Goal: Transaction & Acquisition: Purchase product/service

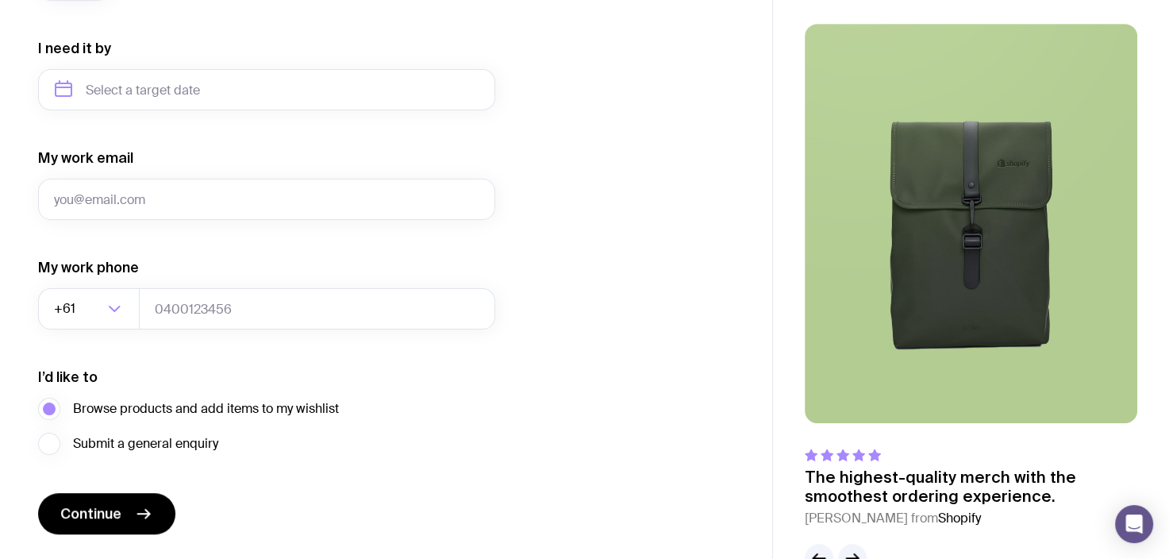
scroll to position [790, 0]
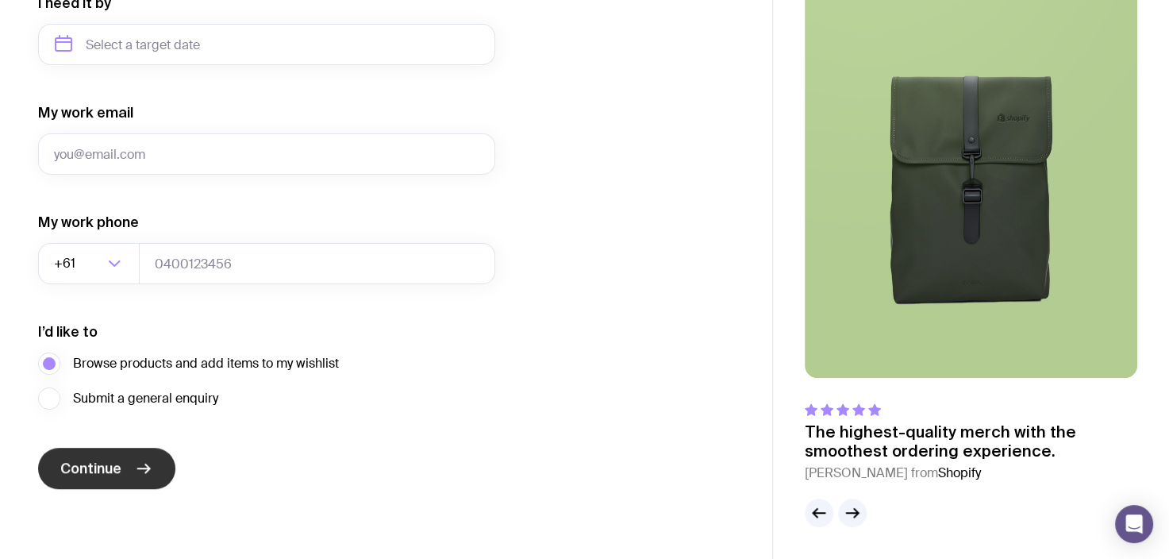
click at [125, 470] on button "Continue" at bounding box center [106, 468] width 137 height 41
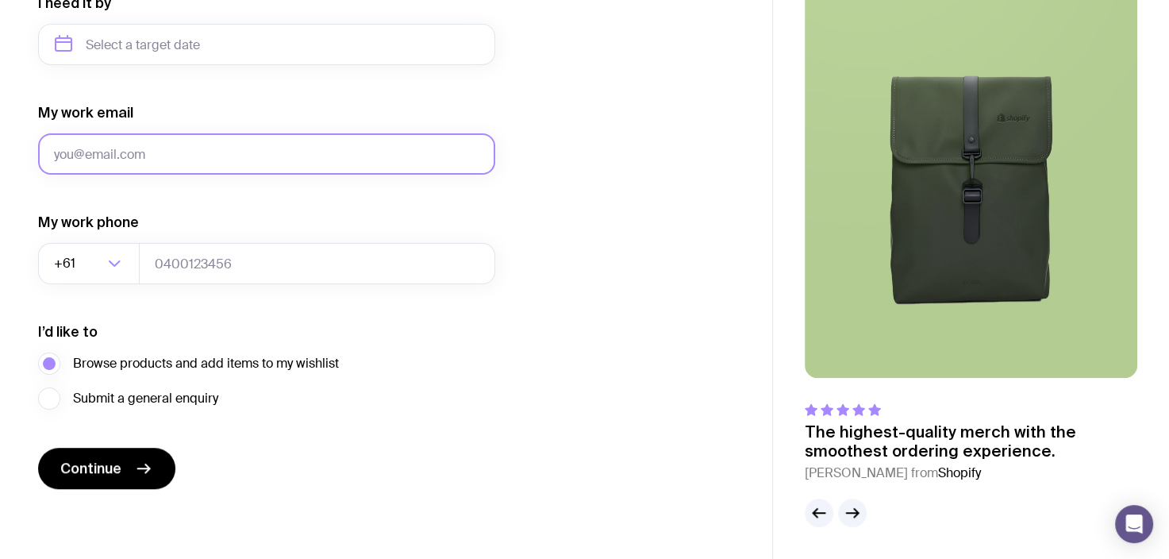
click at [267, 156] on input "My work email" at bounding box center [266, 153] width 457 height 41
type input "[EMAIL_ADDRESS][DOMAIN_NAME]"
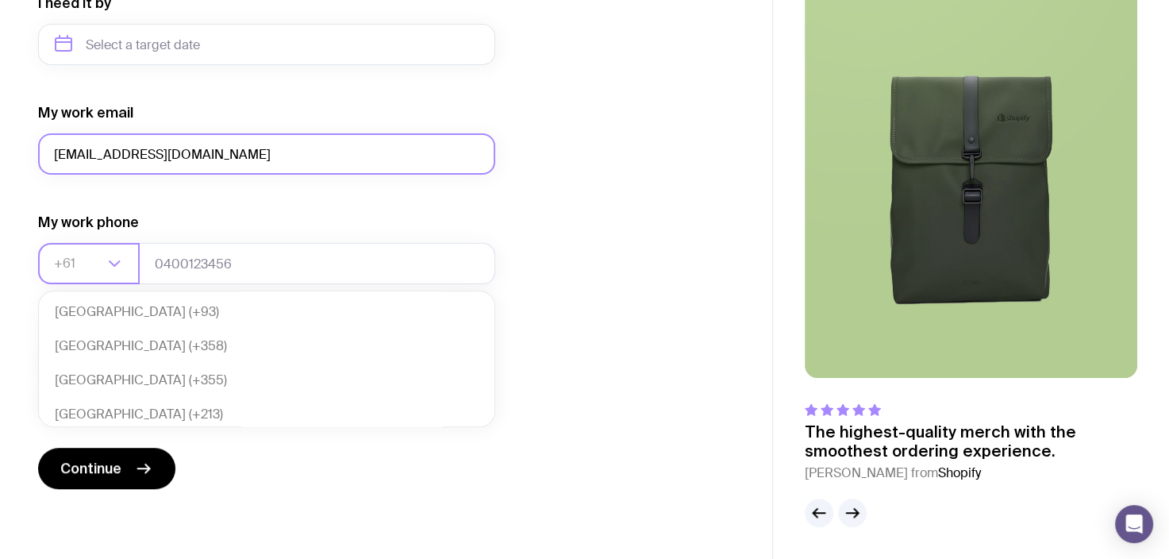
scroll to position [343, 0]
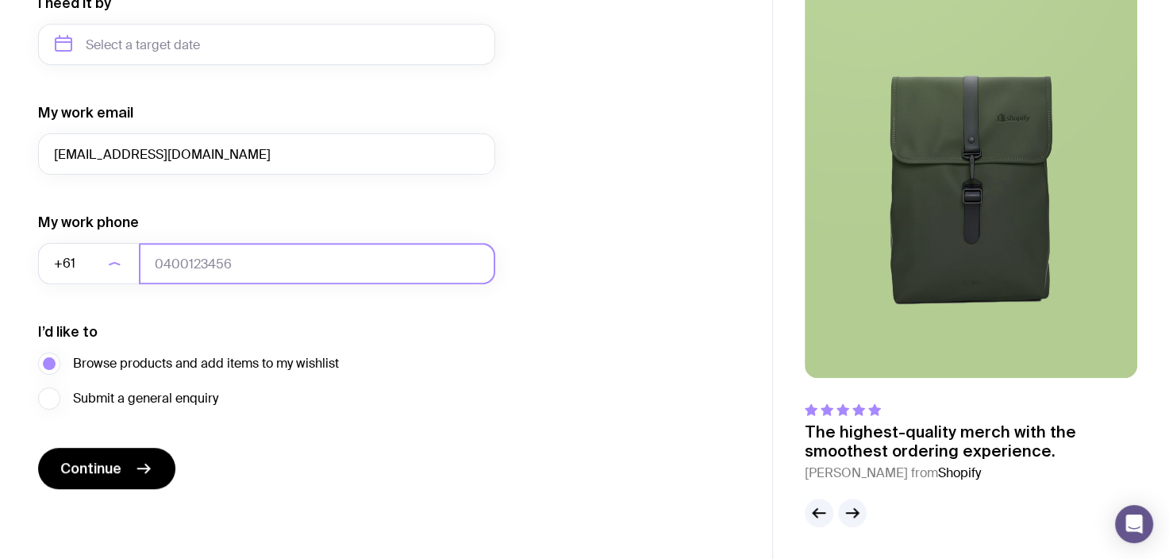
click at [229, 280] on input "tel" at bounding box center [317, 263] width 356 height 41
type input "0488499324"
click at [90, 402] on span "Submit a general enquiry" at bounding box center [145, 398] width 145 height 19
click at [0, 0] on input "Submit a general enquiry" at bounding box center [0, 0] width 0 height 0
click at [48, 360] on label "Browse products and add items to my wishlist" at bounding box center [188, 363] width 301 height 22
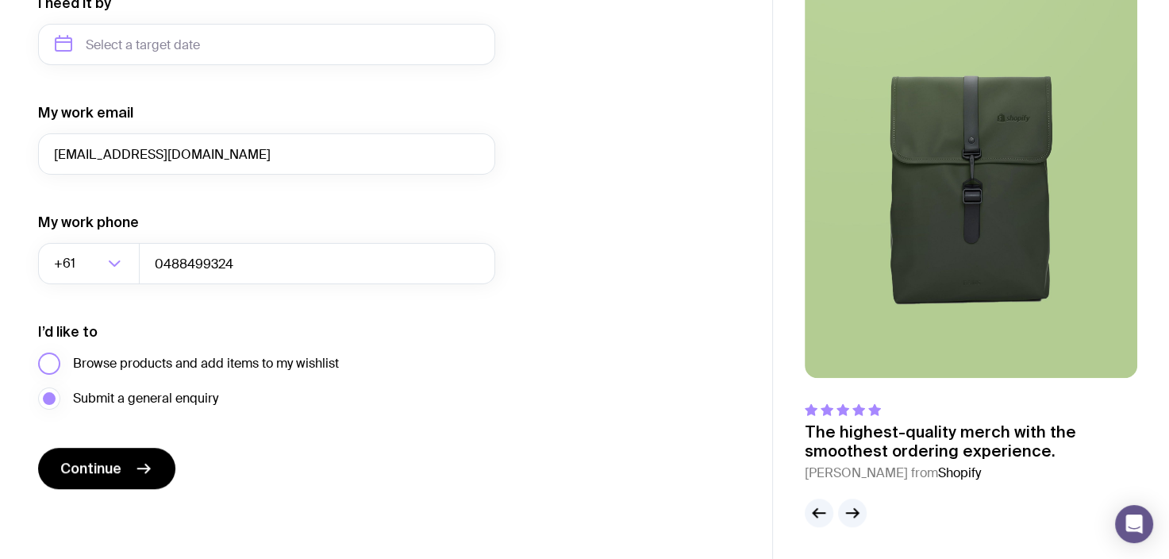
click at [0, 0] on input "Browse products and add items to my wishlist" at bounding box center [0, 0] width 0 height 0
click at [110, 466] on span "Continue" at bounding box center [90, 468] width 61 height 19
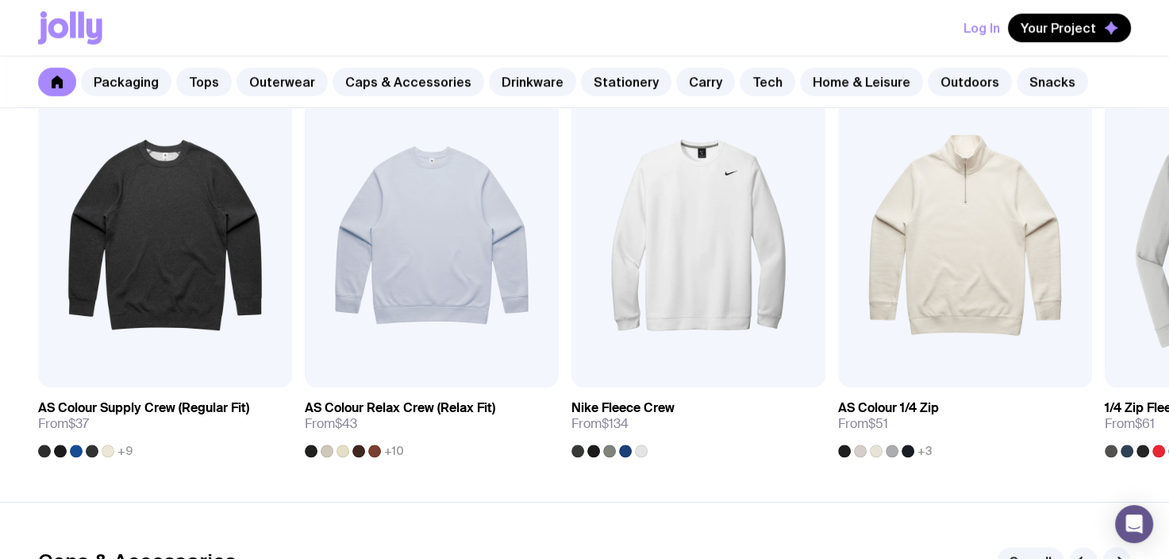
scroll to position [1375, 0]
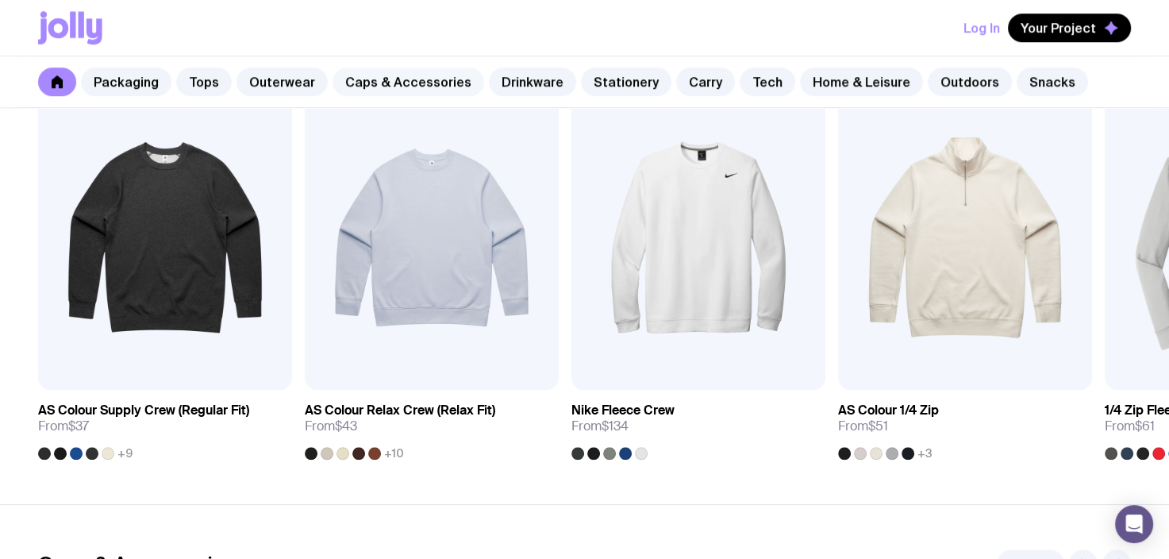
click at [392, 82] on link "Caps & Accessories" at bounding box center [409, 81] width 152 height 29
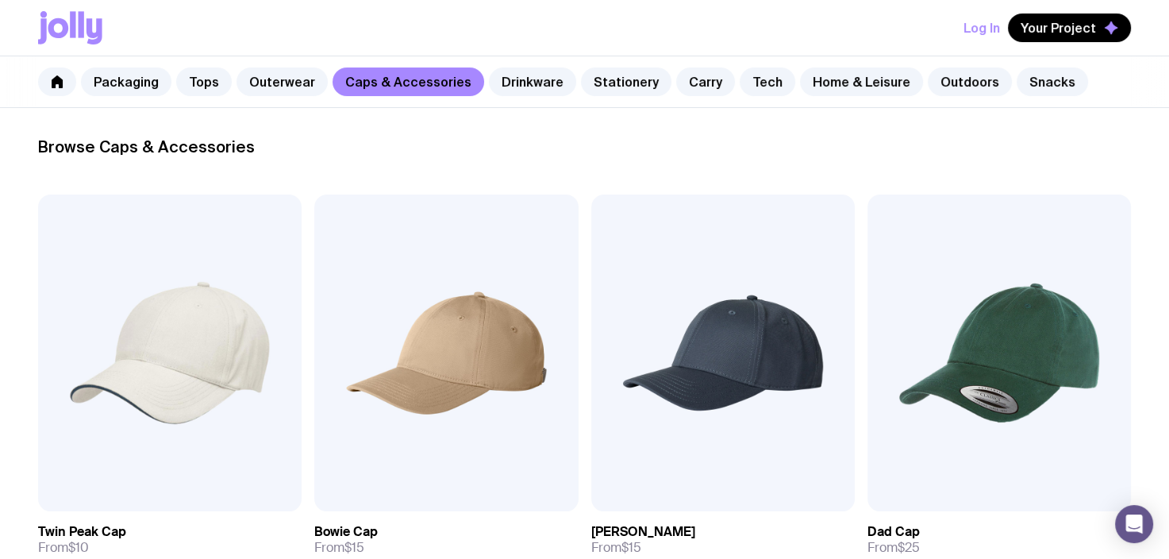
scroll to position [216, 0]
